Goal: Transaction & Acquisition: Purchase product/service

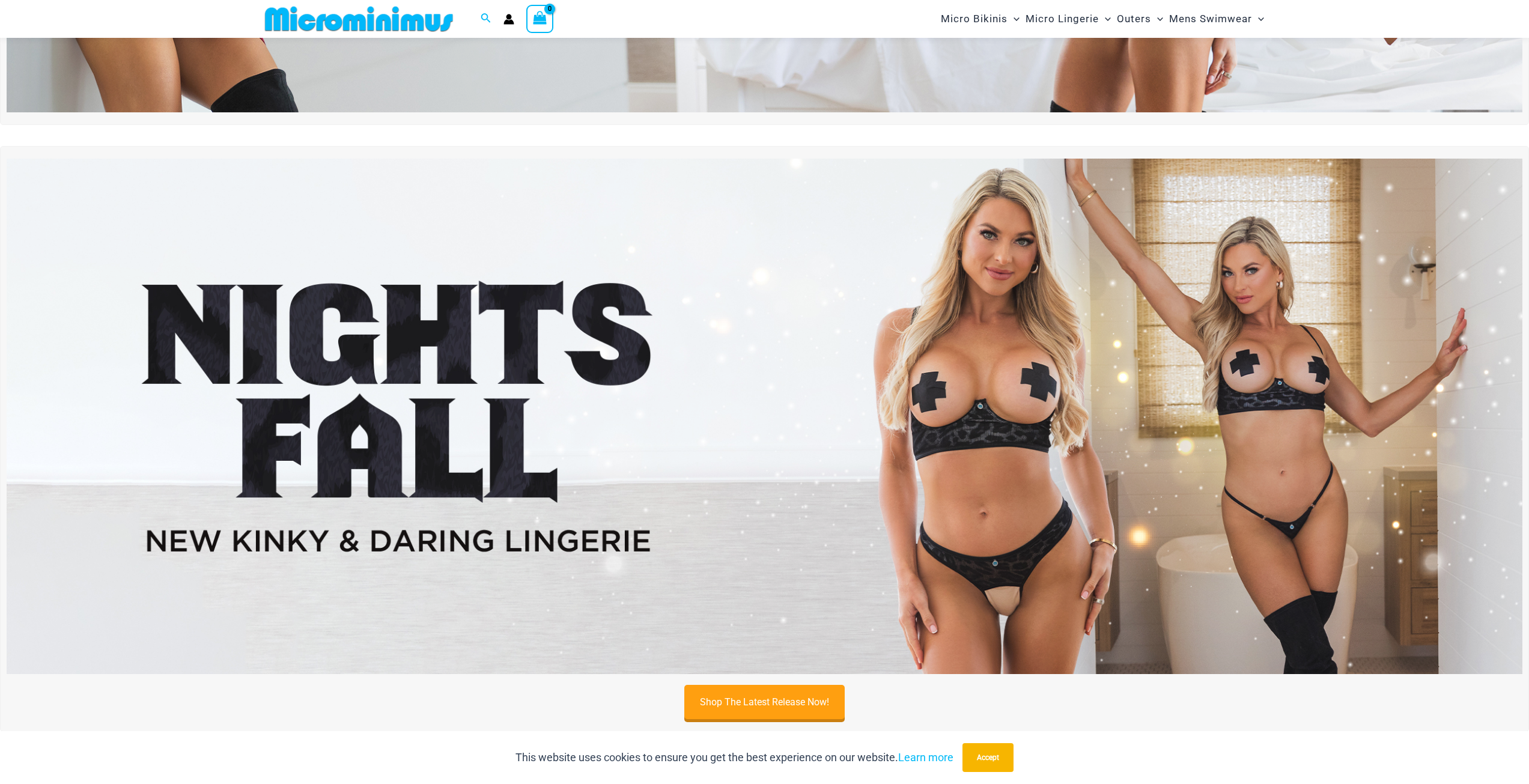
scroll to position [472, 0]
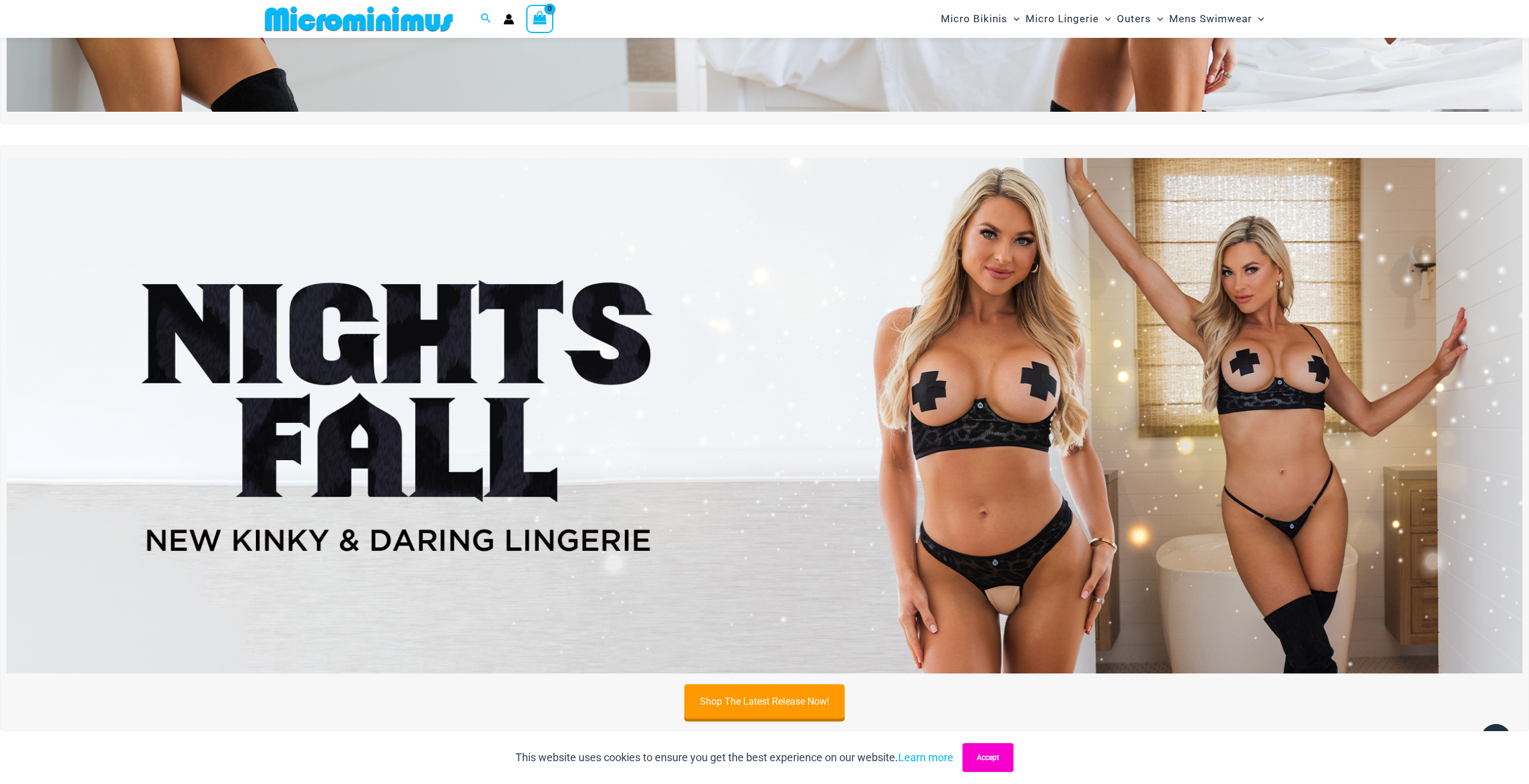
click at [996, 756] on button "Accept" at bounding box center [987, 758] width 51 height 29
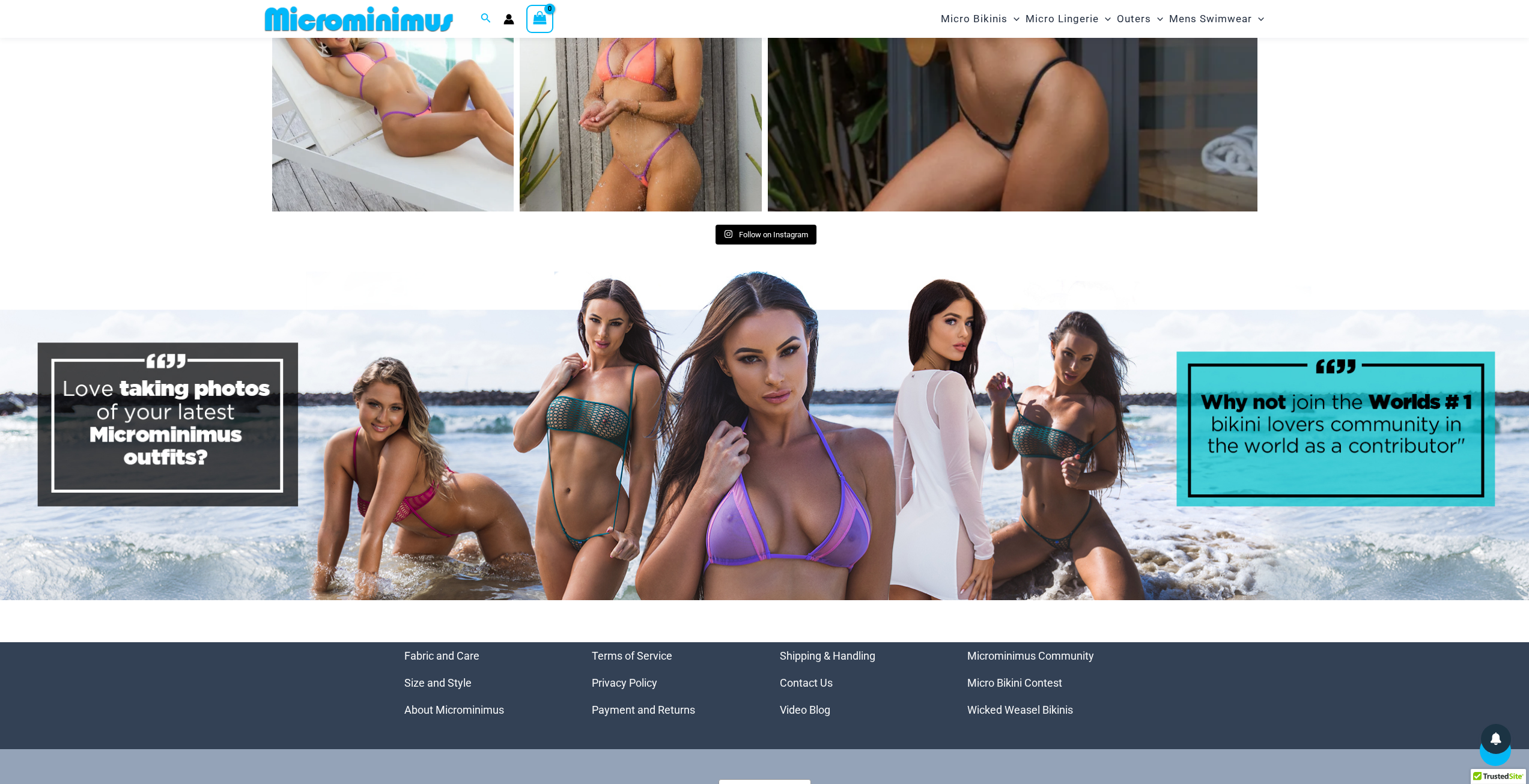
scroll to position [6310, 0]
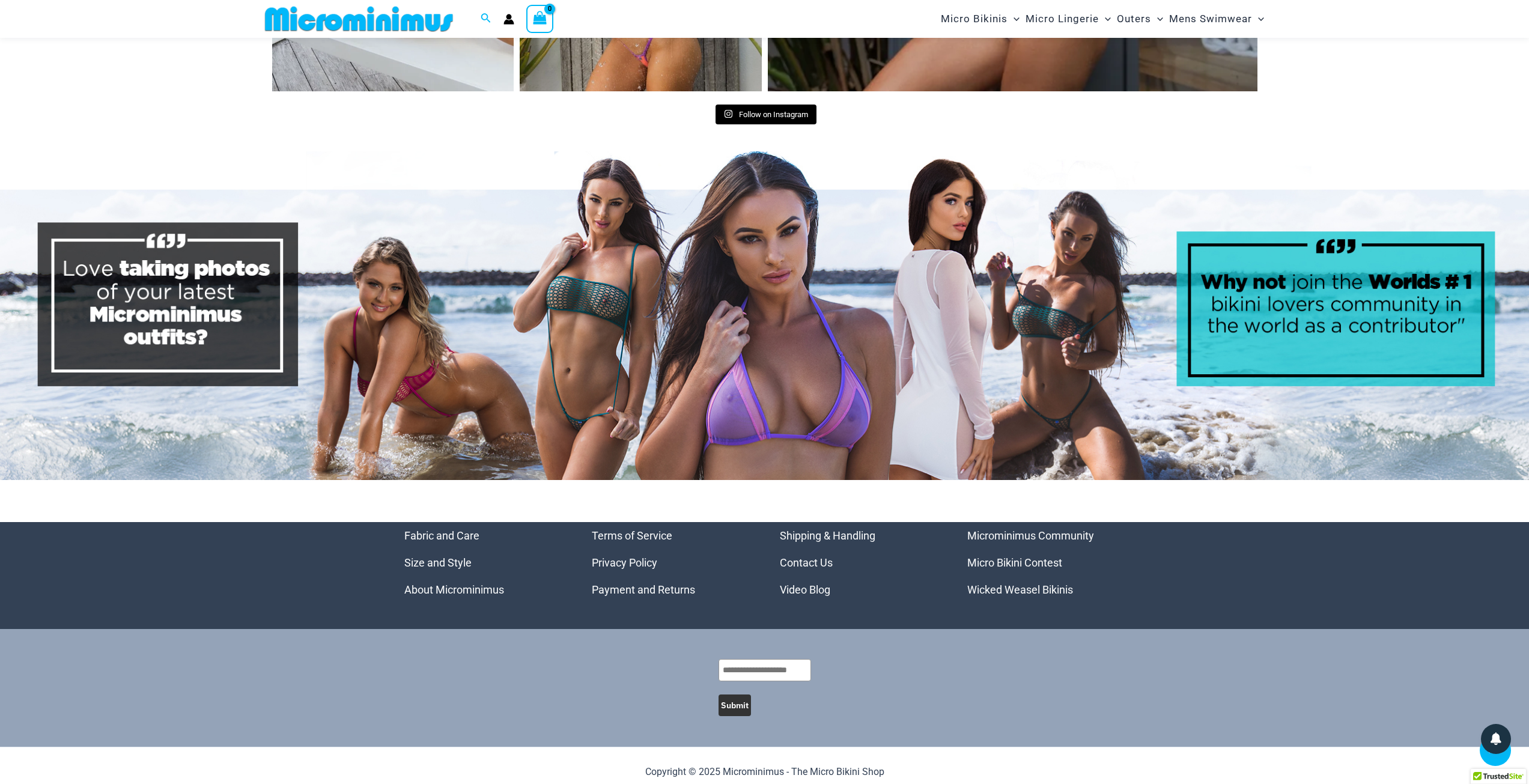
click at [822, 583] on link "Video Blog" at bounding box center [805, 589] width 51 height 13
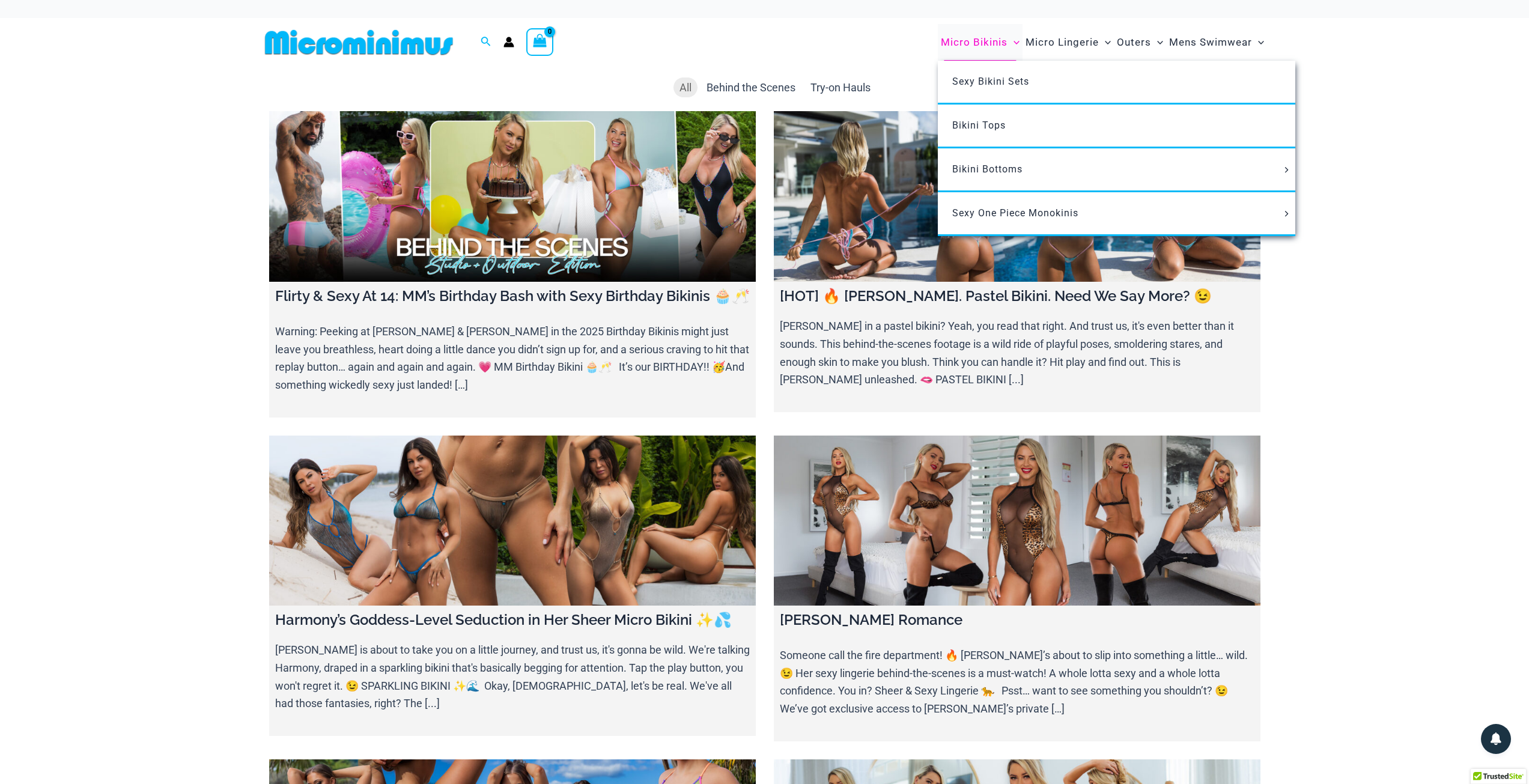
click at [979, 36] on span "Micro Bikinis" at bounding box center [974, 42] width 67 height 30
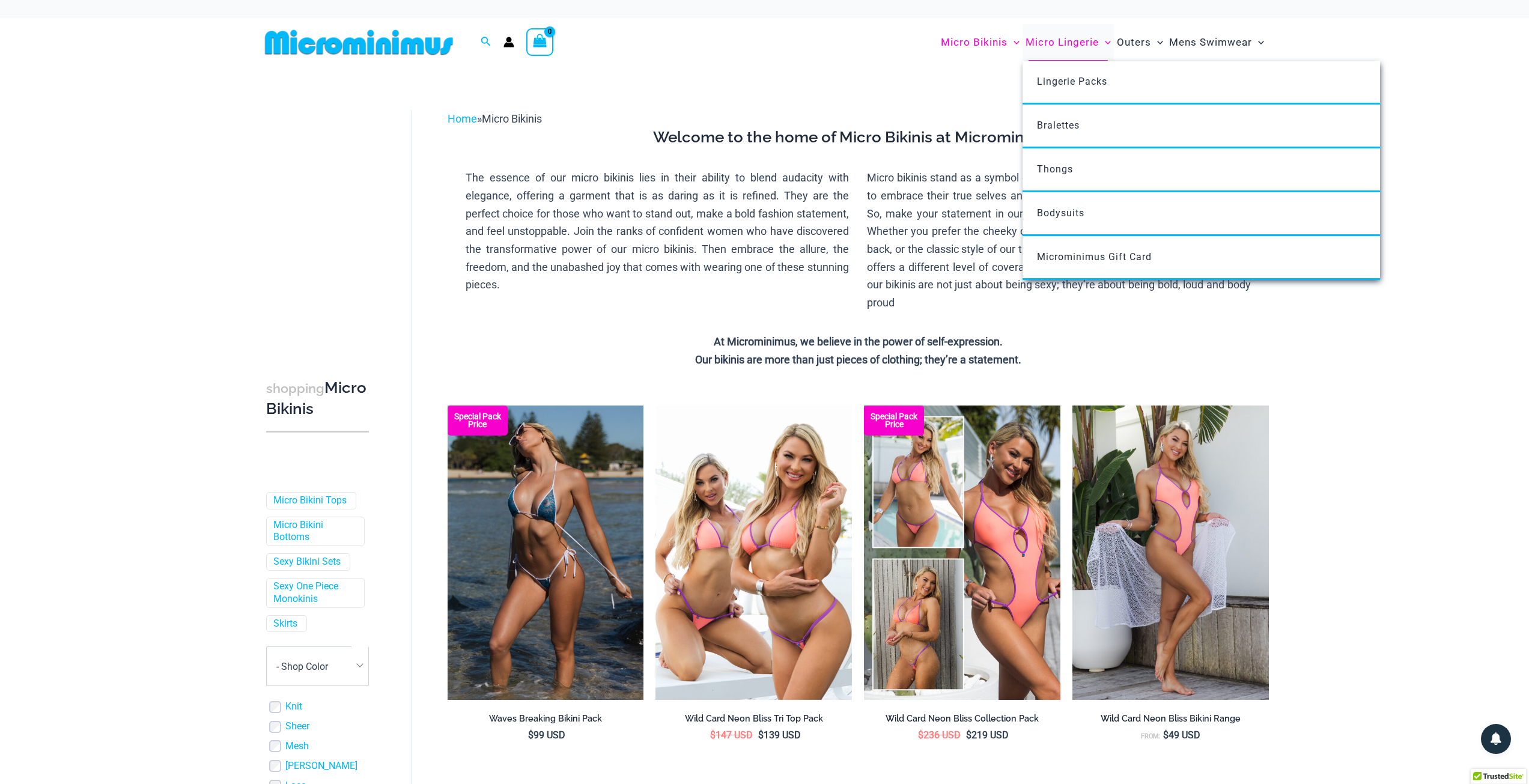
click at [1043, 42] on span "Micro Lingerie" at bounding box center [1062, 42] width 73 height 30
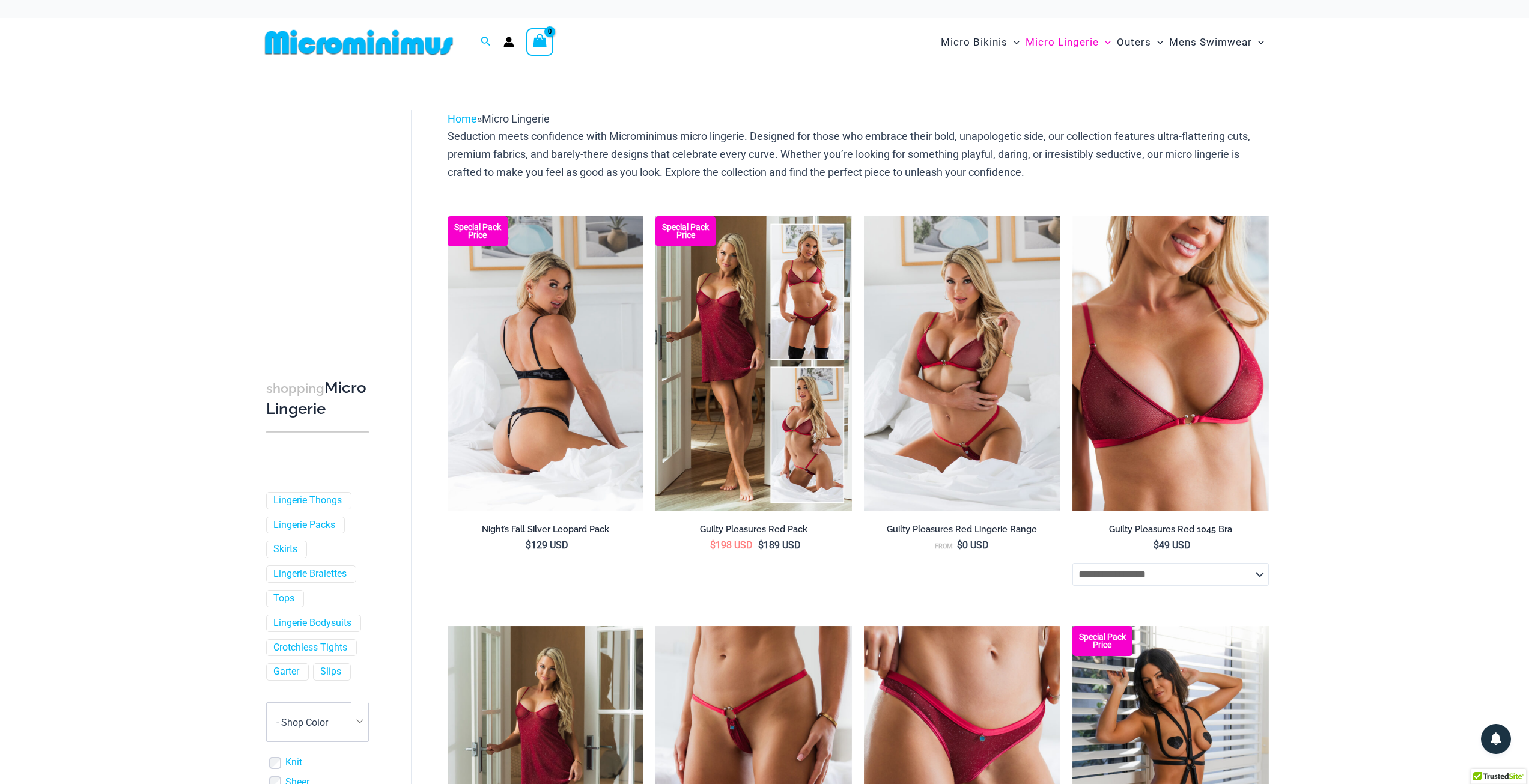
click at [569, 387] on img at bounding box center [546, 363] width 196 height 294
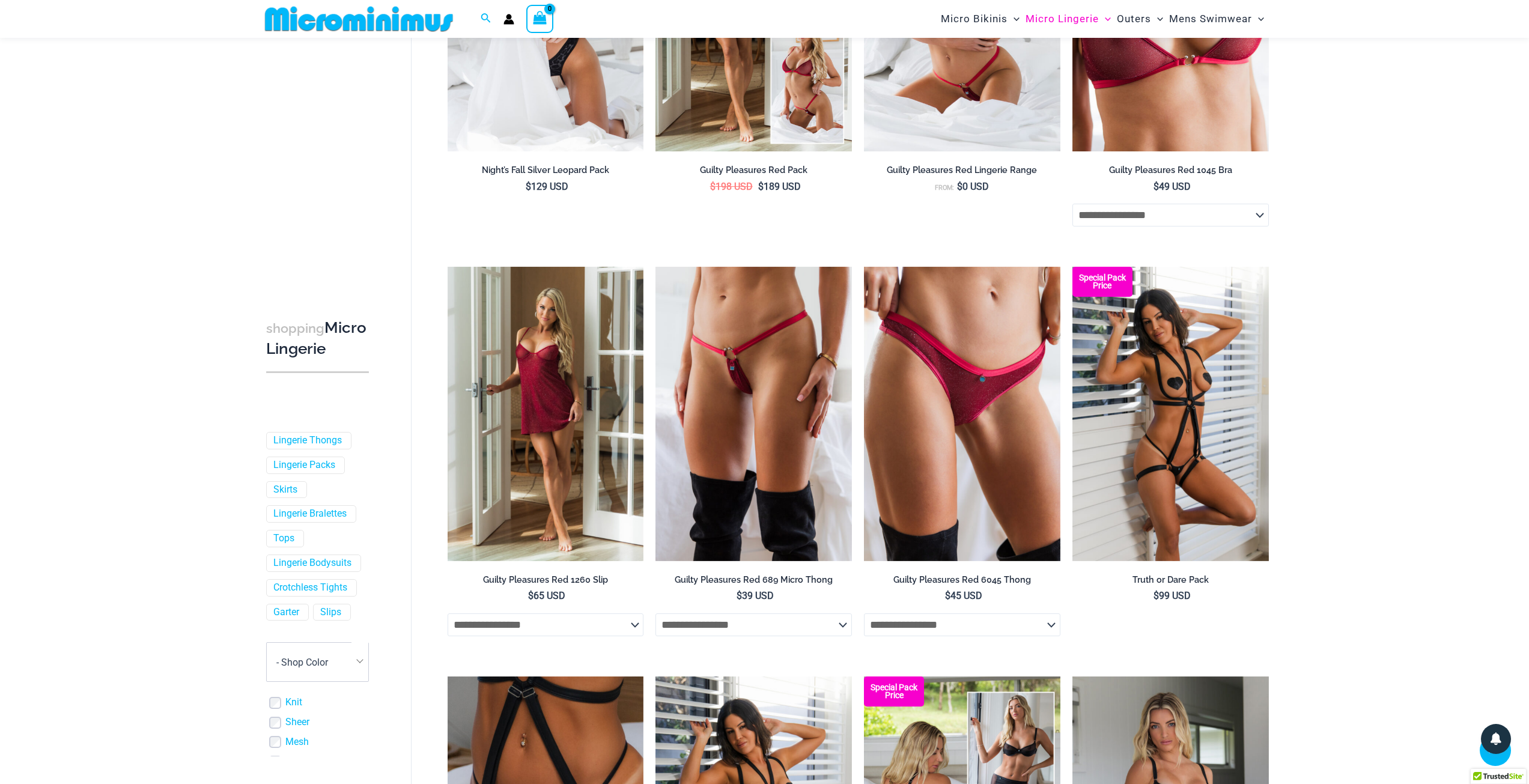
scroll to position [351, 0]
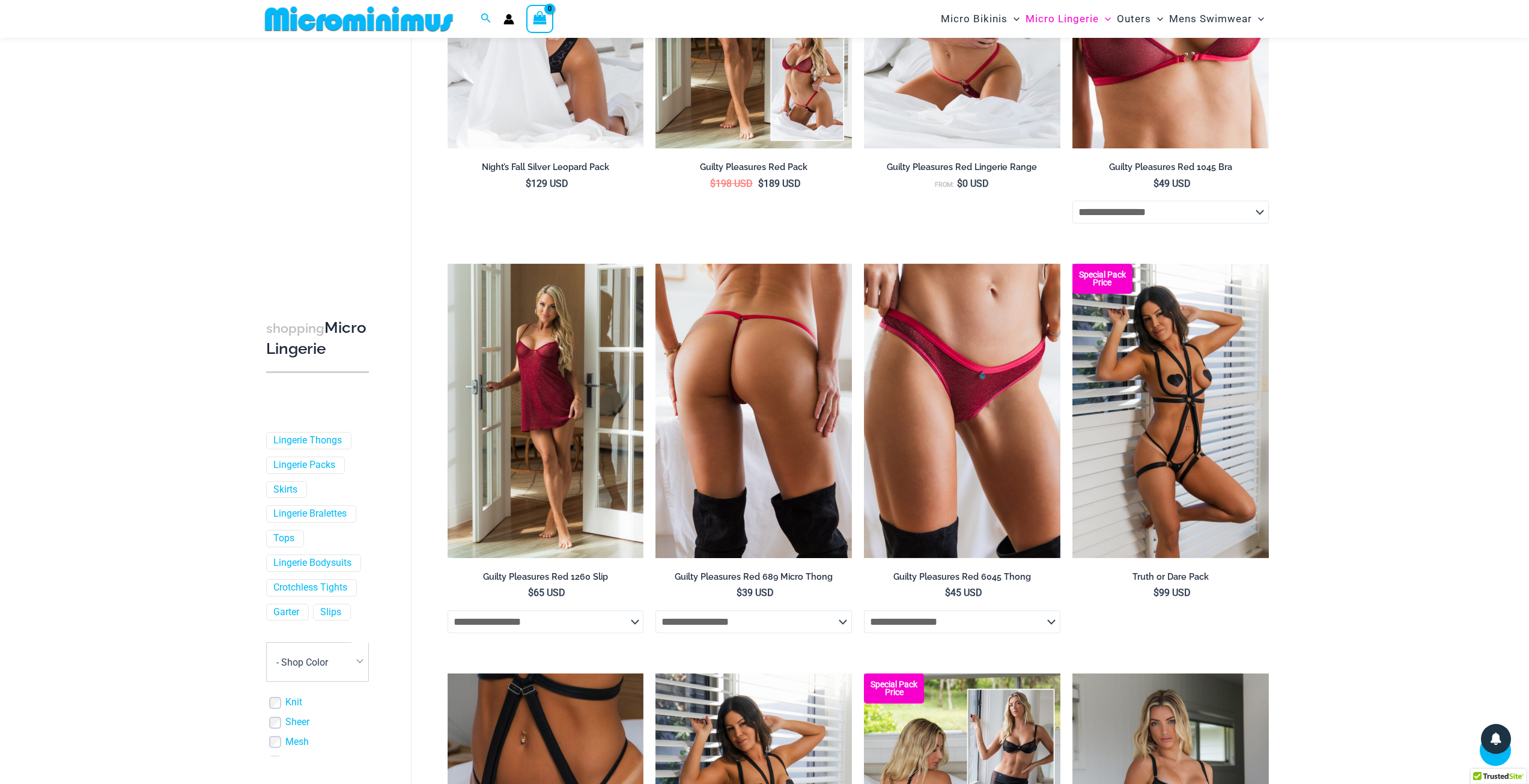
click at [797, 411] on img at bounding box center [754, 410] width 196 height 294
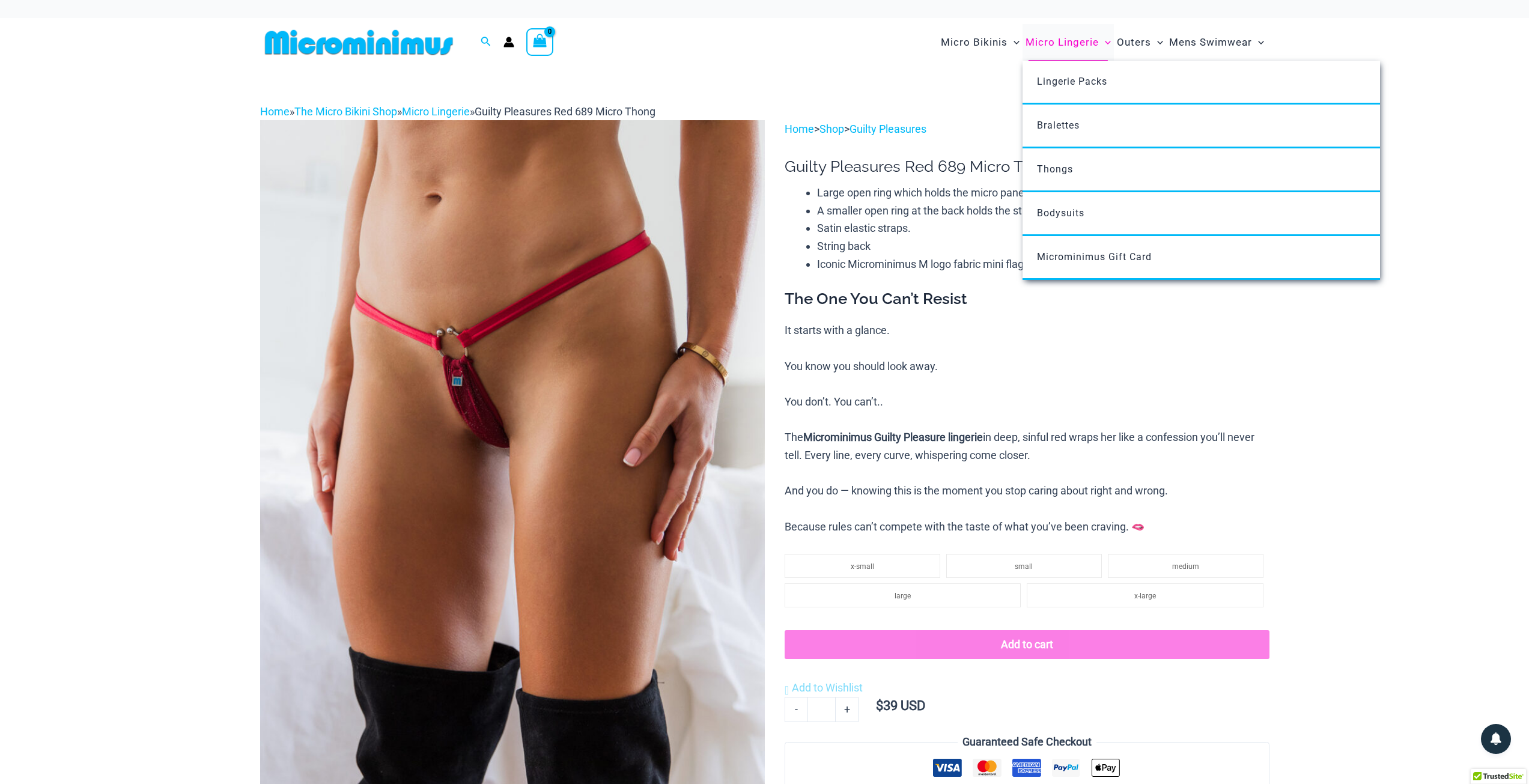
click at [1057, 41] on span "Micro Lingerie" at bounding box center [1062, 42] width 73 height 30
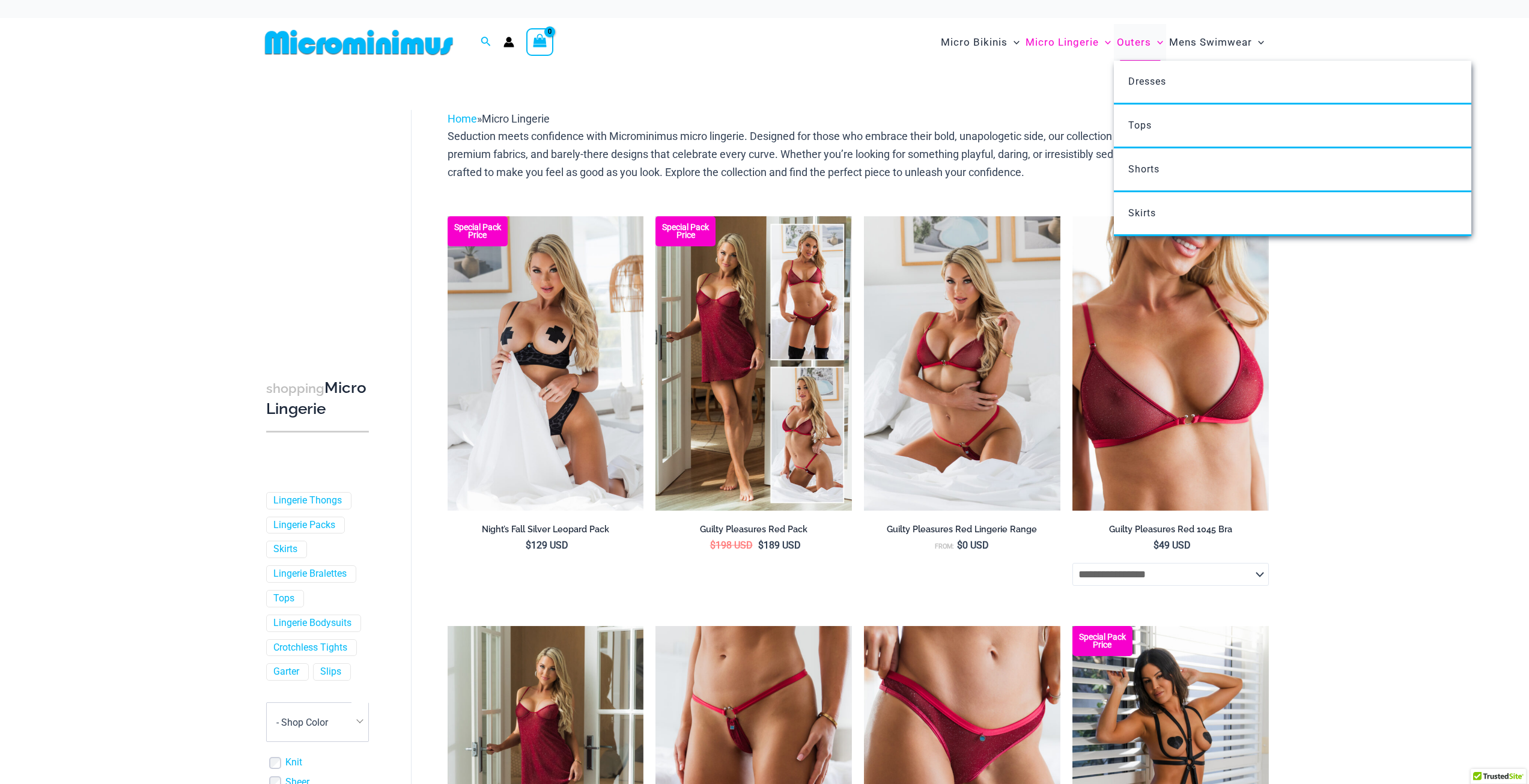
click at [1140, 47] on span "Outers" at bounding box center [1134, 42] width 34 height 30
